Goal: Entertainment & Leisure: Consume media (video, audio)

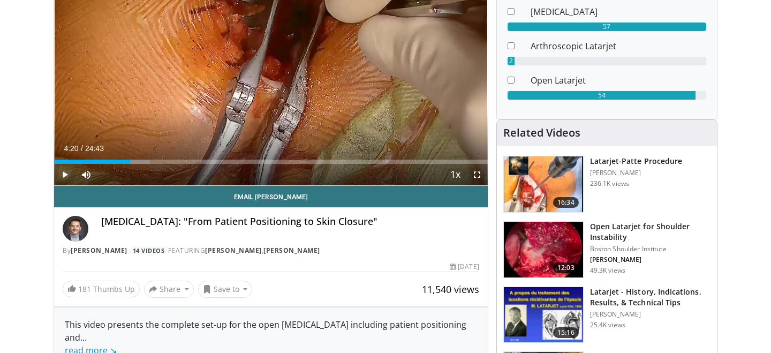
click at [66, 176] on span "Video Player" at bounding box center [64, 174] width 21 height 21
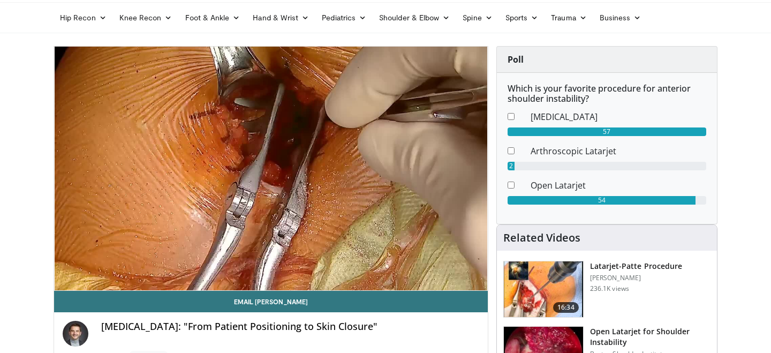
scroll to position [30, 0]
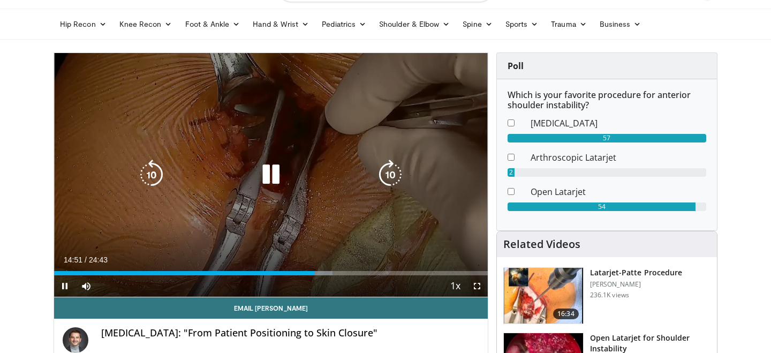
click at [151, 168] on icon "Video Player" at bounding box center [152, 175] width 30 height 30
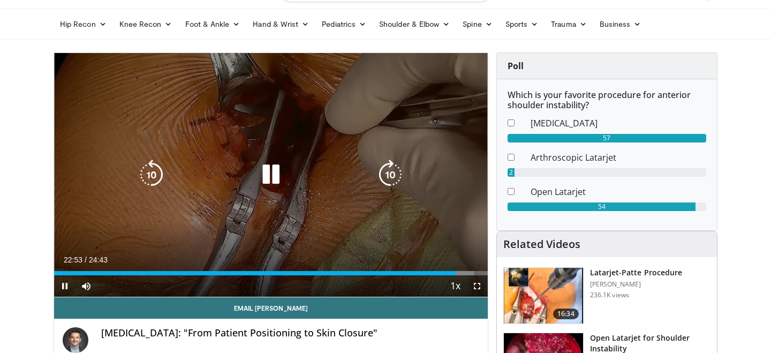
click at [392, 168] on icon "Video Player" at bounding box center [391, 175] width 30 height 30
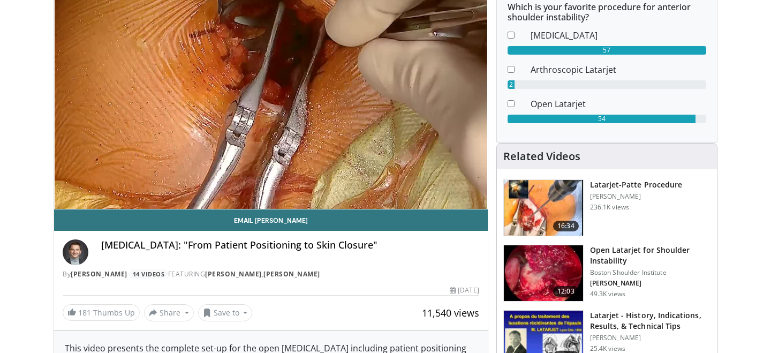
scroll to position [121, 0]
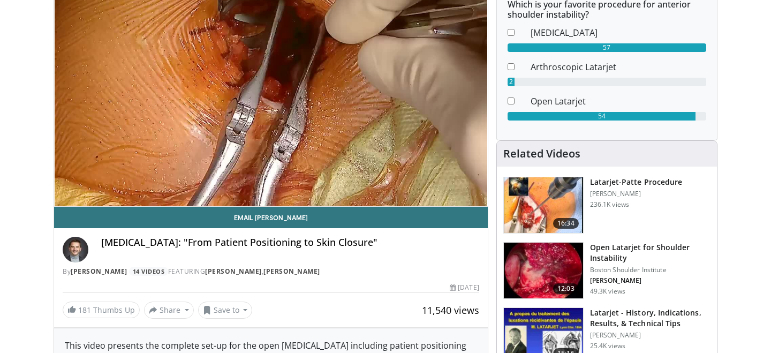
click at [541, 223] on img at bounding box center [543, 205] width 79 height 56
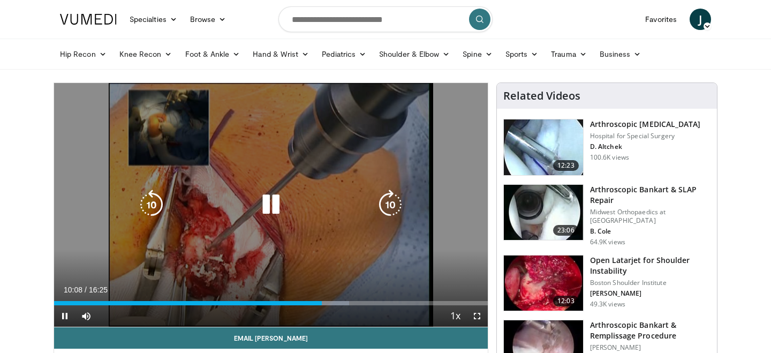
click at [149, 200] on icon "Video Player" at bounding box center [152, 205] width 30 height 30
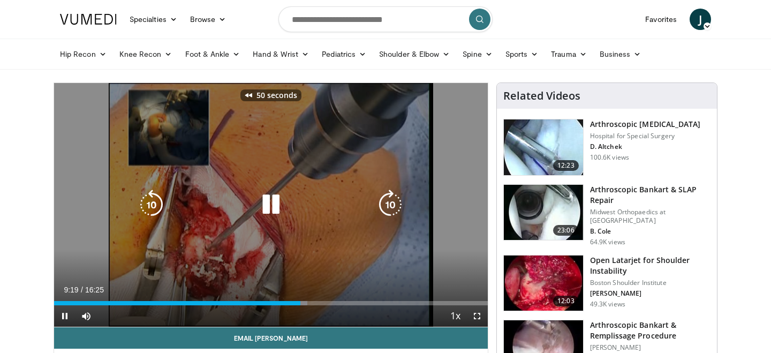
click at [149, 200] on icon "Video Player" at bounding box center [152, 205] width 30 height 30
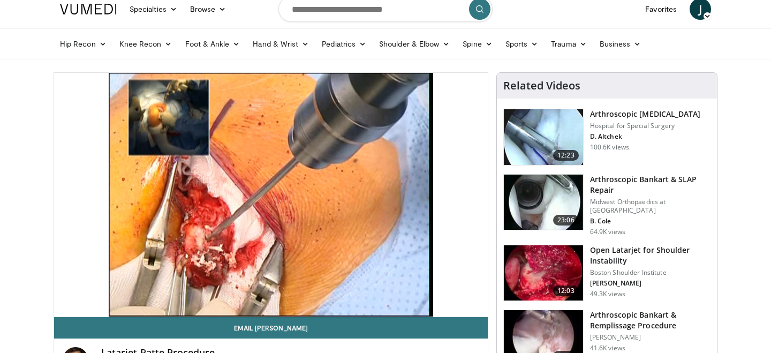
scroll to position [12, 0]
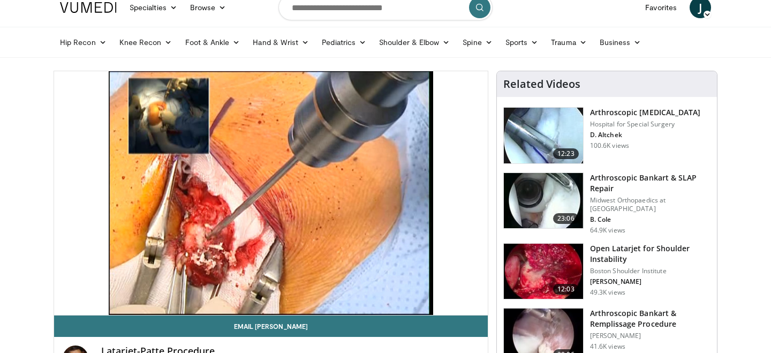
click at [559, 261] on img at bounding box center [543, 272] width 79 height 56
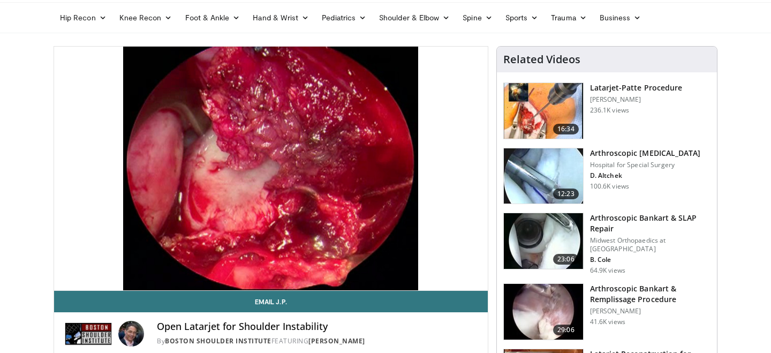
scroll to position [35, 0]
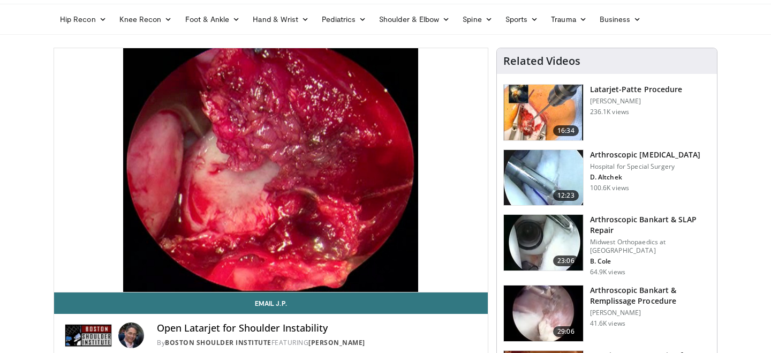
click at [560, 103] on img at bounding box center [543, 113] width 79 height 56
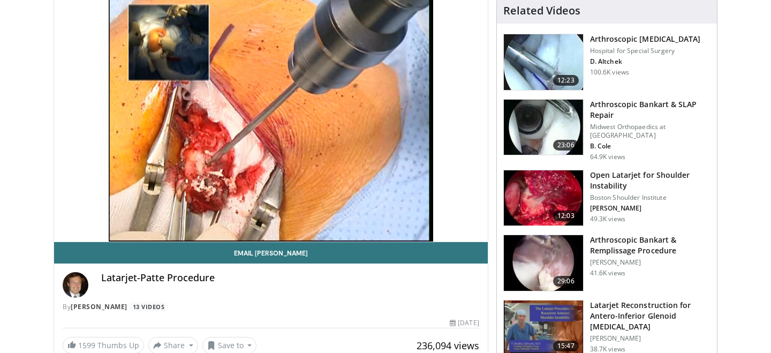
scroll to position [84, 0]
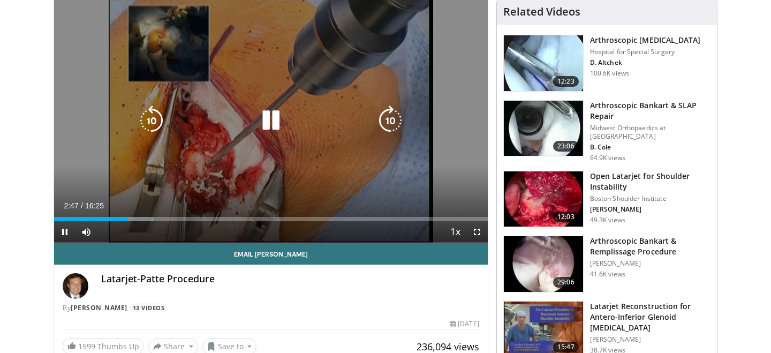
click at [156, 122] on icon "Video Player" at bounding box center [152, 121] width 30 height 30
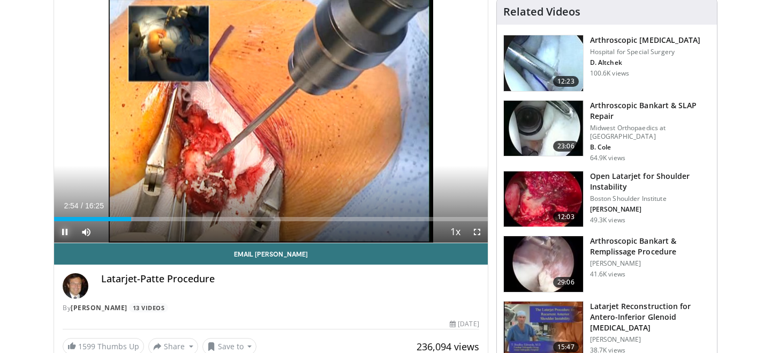
click at [57, 231] on span "Video Player" at bounding box center [64, 231] width 21 height 21
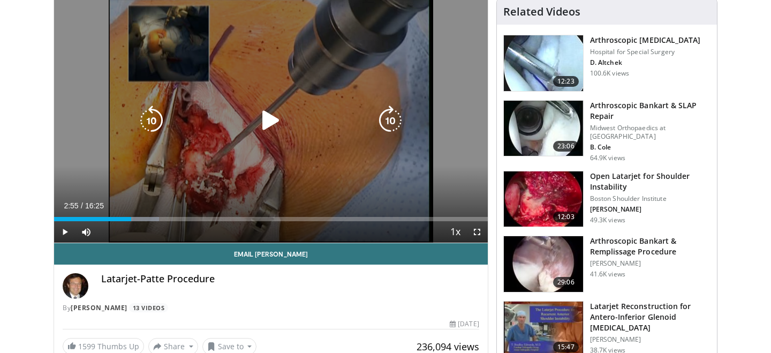
click at [156, 123] on icon "Video Player" at bounding box center [152, 121] width 30 height 30
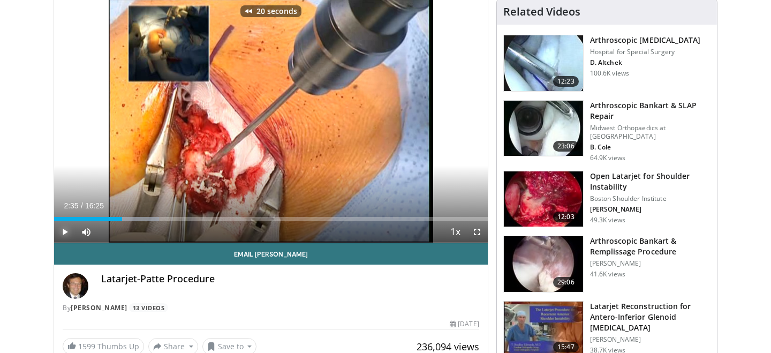
click at [65, 237] on span "Video Player" at bounding box center [64, 231] width 21 height 21
click at [61, 235] on span "Video Player" at bounding box center [64, 231] width 21 height 21
click at [65, 230] on span "Video Player" at bounding box center [64, 231] width 21 height 21
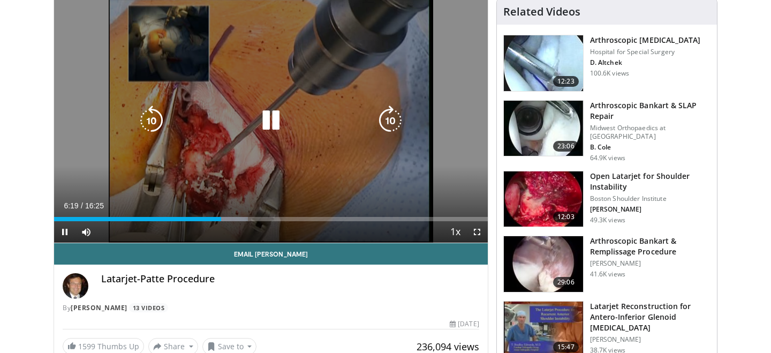
click at [153, 115] on icon "Video Player" at bounding box center [152, 121] width 30 height 30
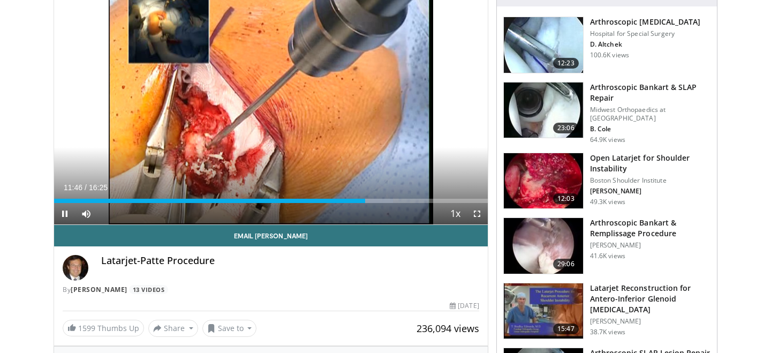
scroll to position [92, 0]
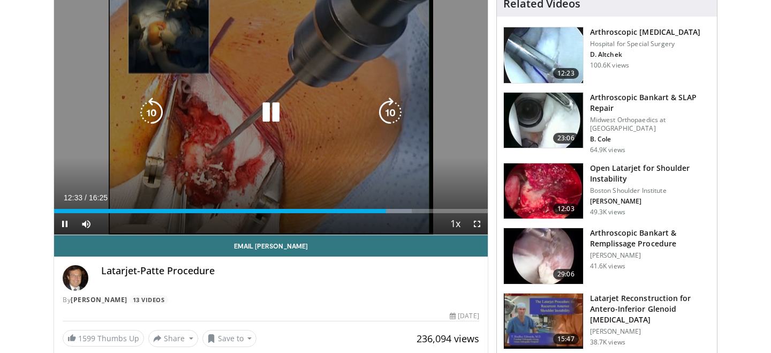
click at [150, 110] on icon "Video Player" at bounding box center [152, 112] width 30 height 30
click at [154, 119] on icon "Video Player" at bounding box center [152, 112] width 30 height 30
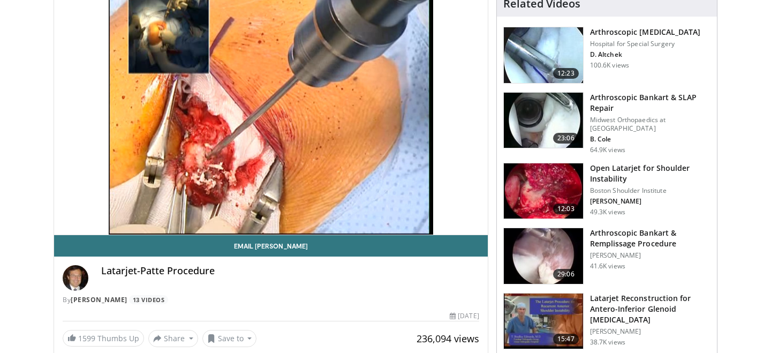
click at [154, 119] on div "20 seconds Tap to unmute" at bounding box center [271, 113] width 434 height 244
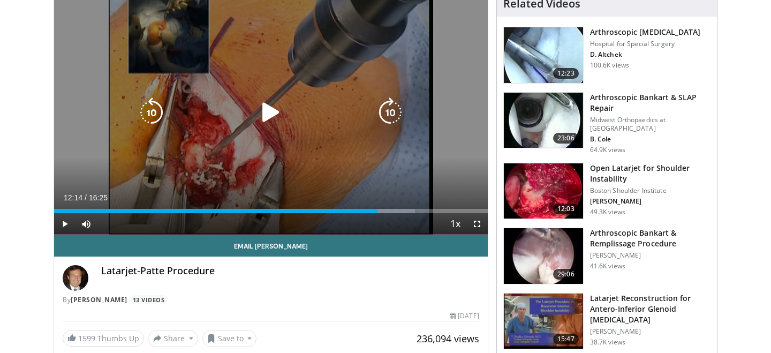
click at [154, 116] on icon "Video Player" at bounding box center [152, 112] width 30 height 30
click at [269, 116] on icon "Video Player" at bounding box center [271, 112] width 30 height 30
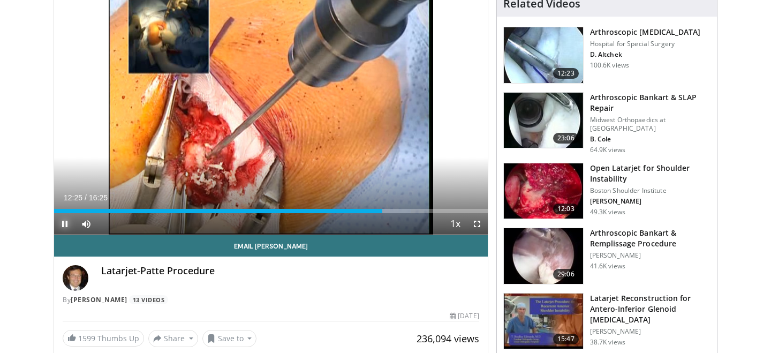
click at [64, 220] on span "Video Player" at bounding box center [64, 223] width 21 height 21
